Goal: Information Seeking & Learning: Check status

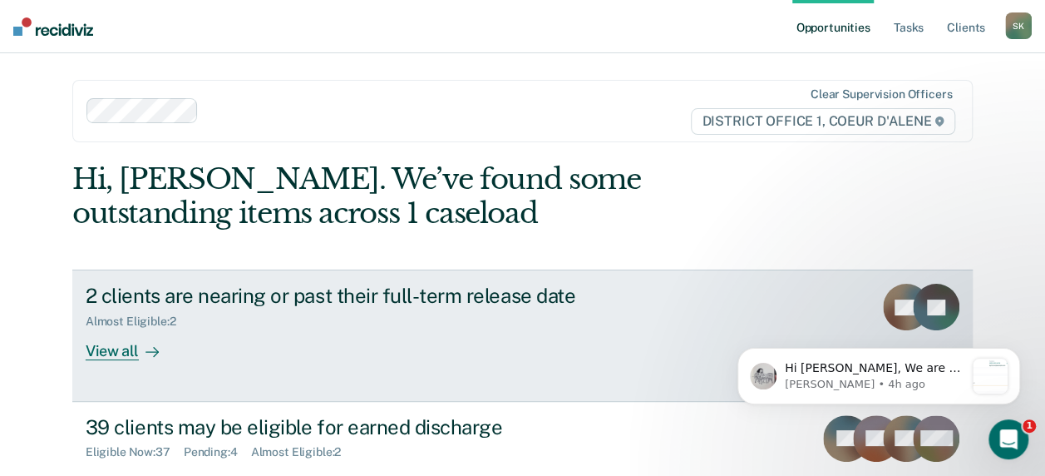
click at [271, 341] on div "2 clients are nearing or past their full-term release date Almost Eligible : 2 …" at bounding box center [398, 322] width 624 height 77
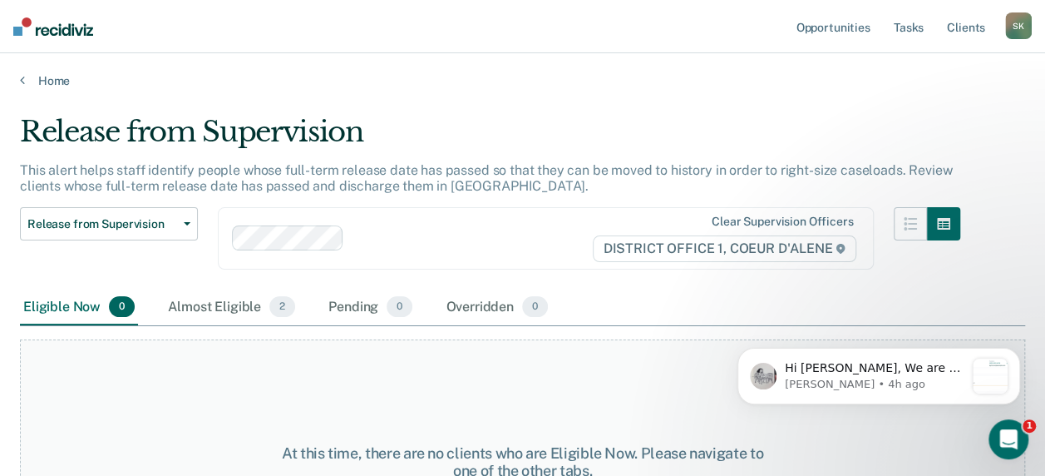
click at [269, 327] on div "At this time, there are no clients who are Eligible Now. Please navigate to one…" at bounding box center [522, 455] width 1005 height 258
click at [264, 303] on div "Almost Eligible 2" at bounding box center [232, 307] width 134 height 37
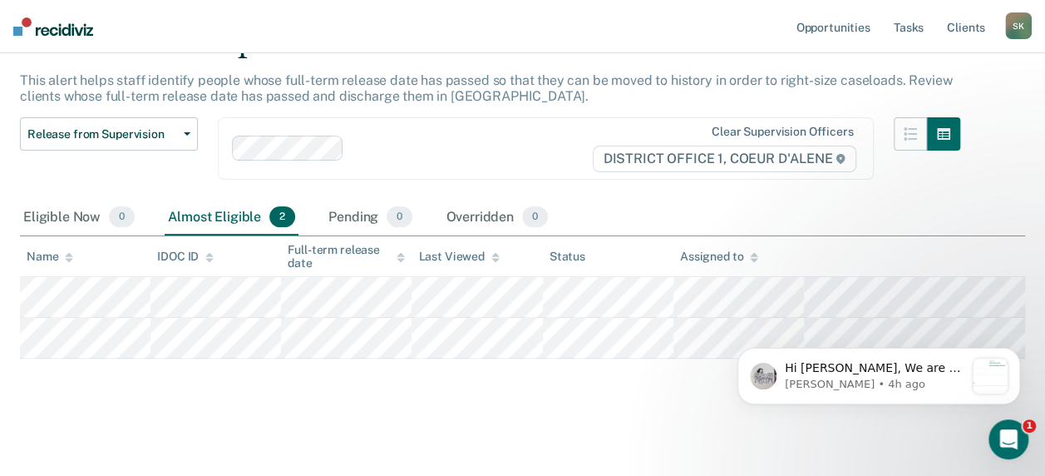
scroll to position [91, 0]
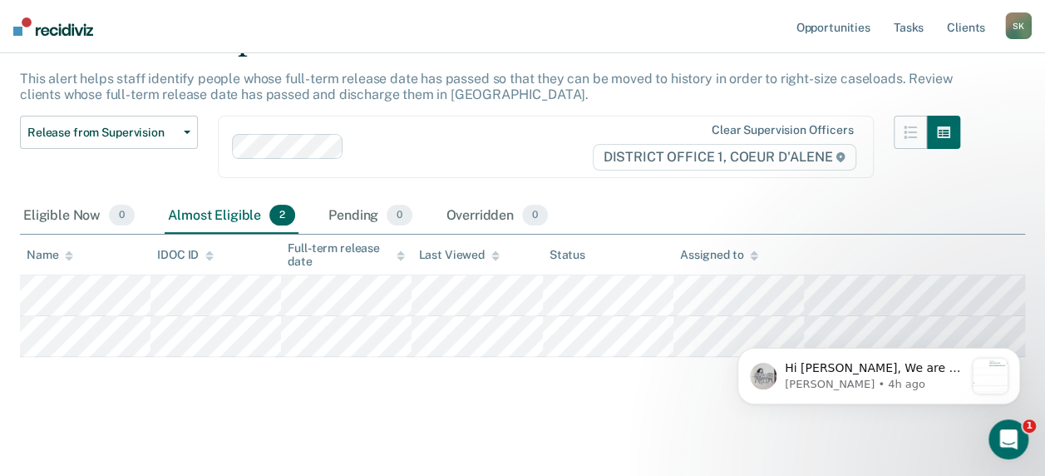
click at [870, 93] on div "This alert helps staff identify people whose full-term release date has passed …" at bounding box center [490, 93] width 940 height 45
click at [986, 25] on link "Client s" at bounding box center [966, 26] width 45 height 53
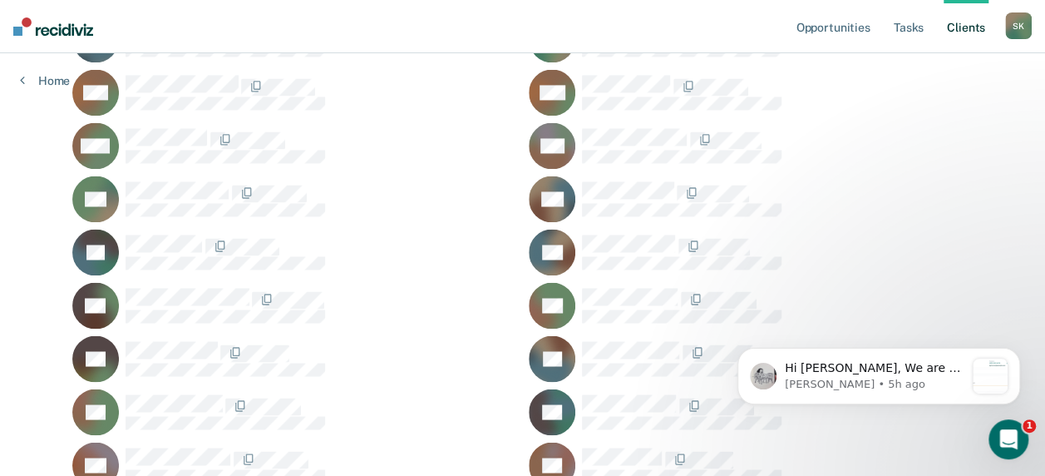
scroll to position [1497, 0]
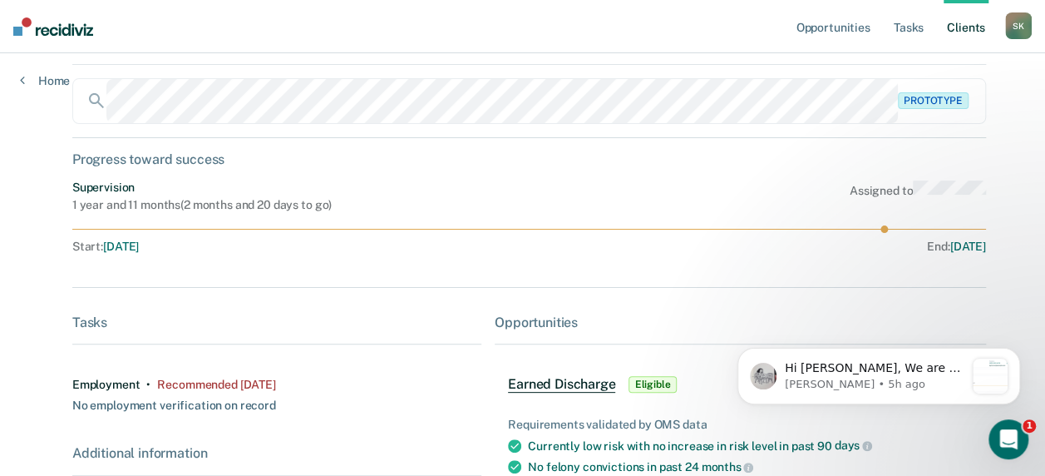
scroll to position [166, 0]
